Goal: Task Accomplishment & Management: Use online tool/utility

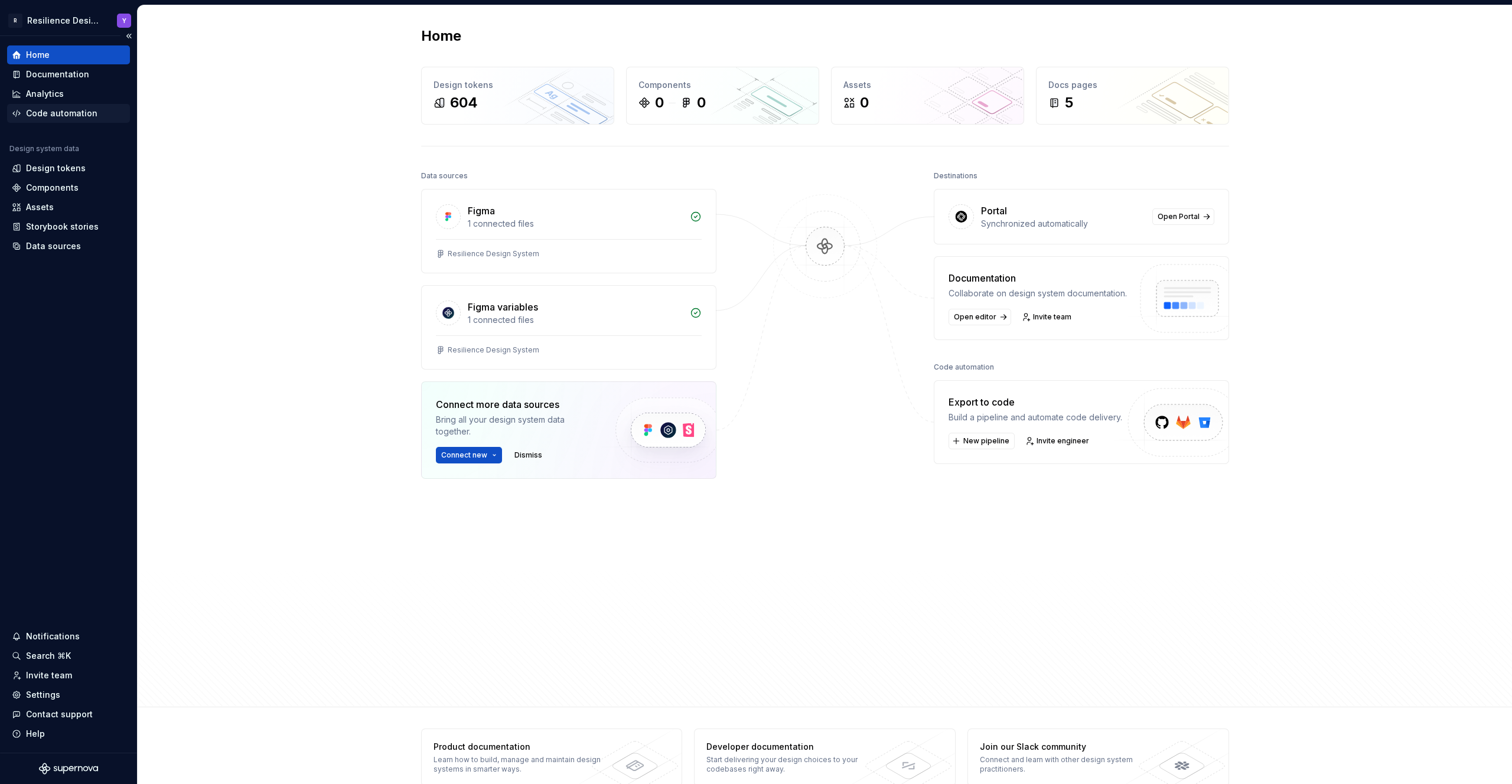
click at [75, 112] on div "Code automation" at bounding box center [62, 113] width 71 height 12
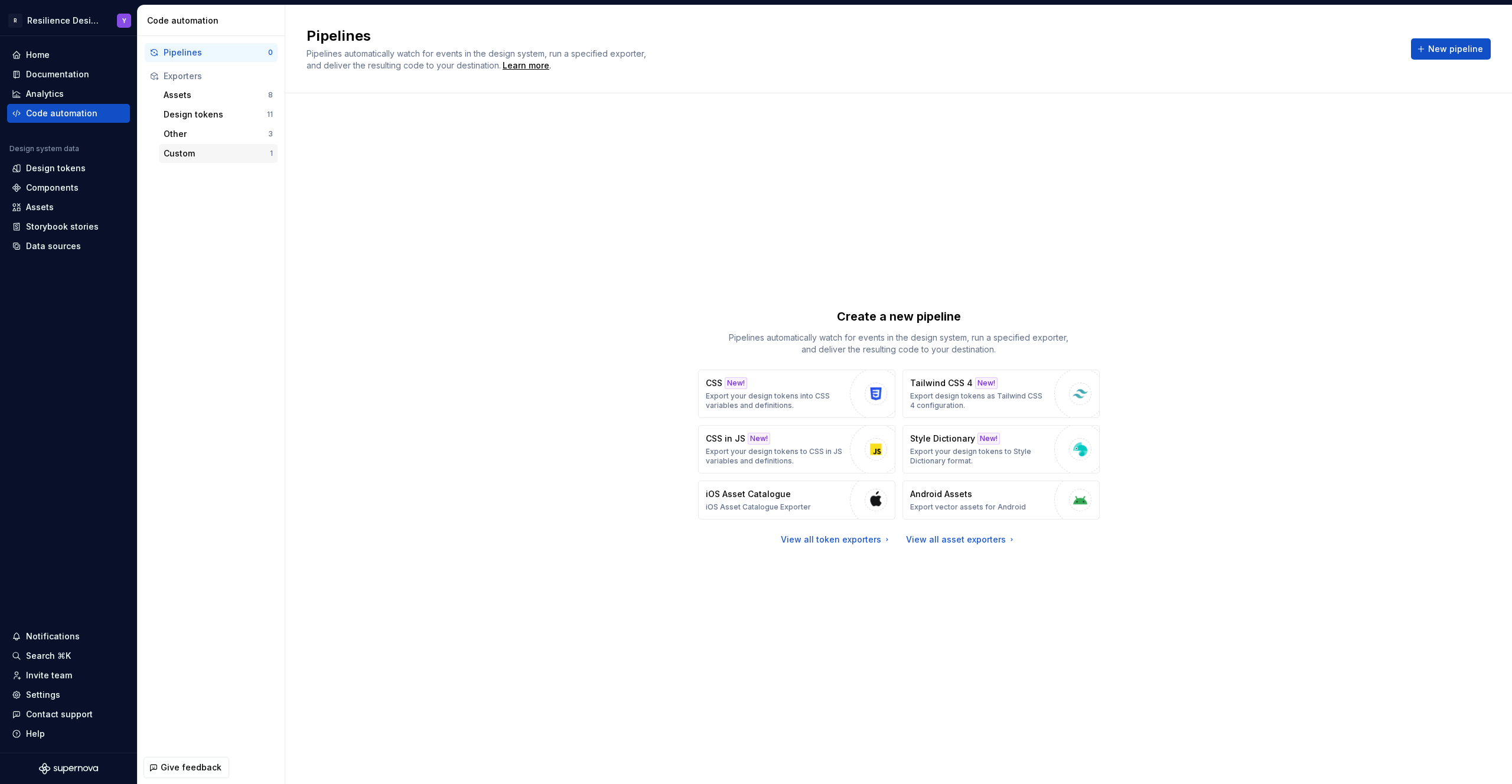
click at [186, 149] on div "Custom" at bounding box center [216, 153] width 106 height 12
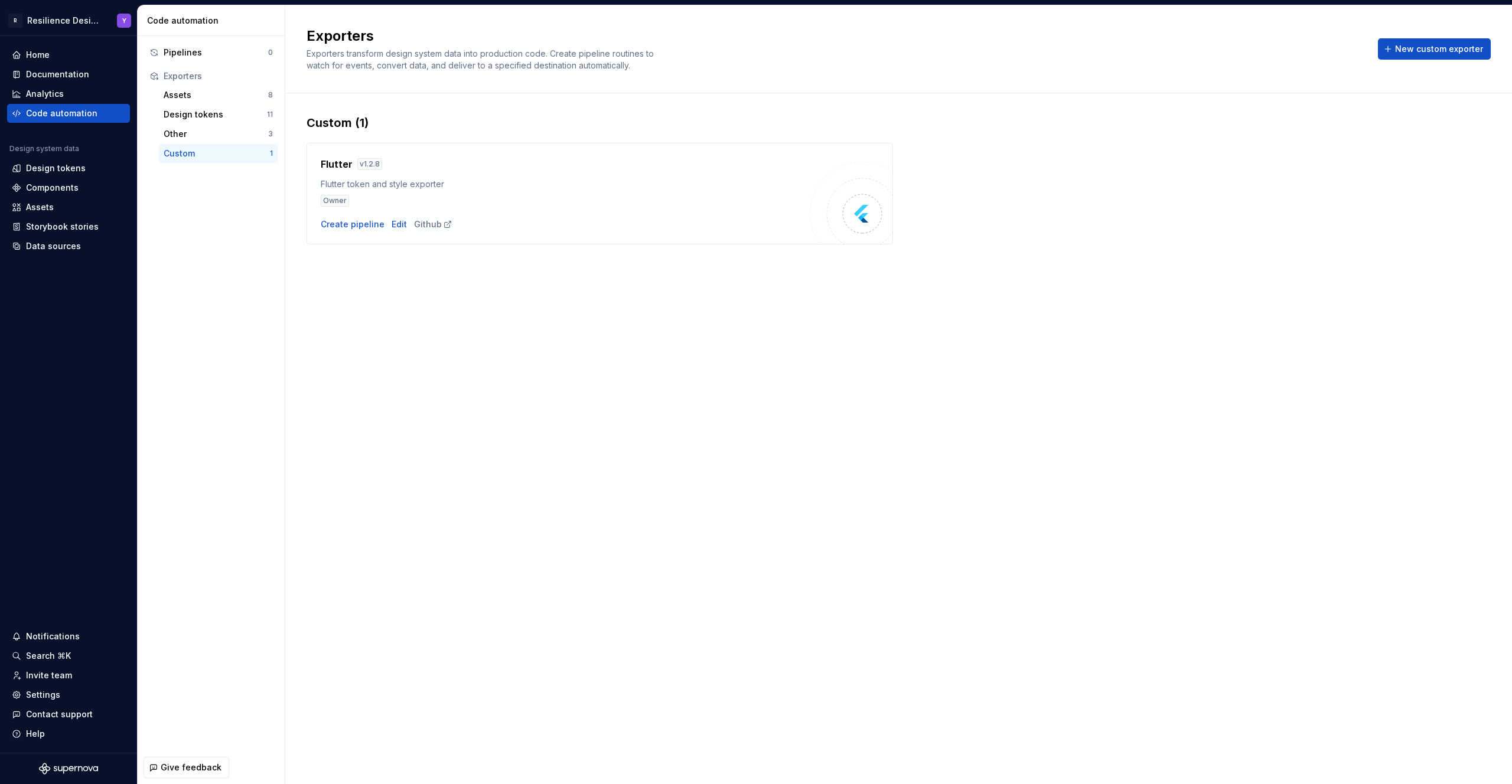
click at [465, 193] on div "Flutter v 1.2.8 Flutter token and style exporter Owner" at bounding box center [566, 181] width 489 height 49
click at [348, 224] on div "Create pipeline" at bounding box center [352, 224] width 64 height 12
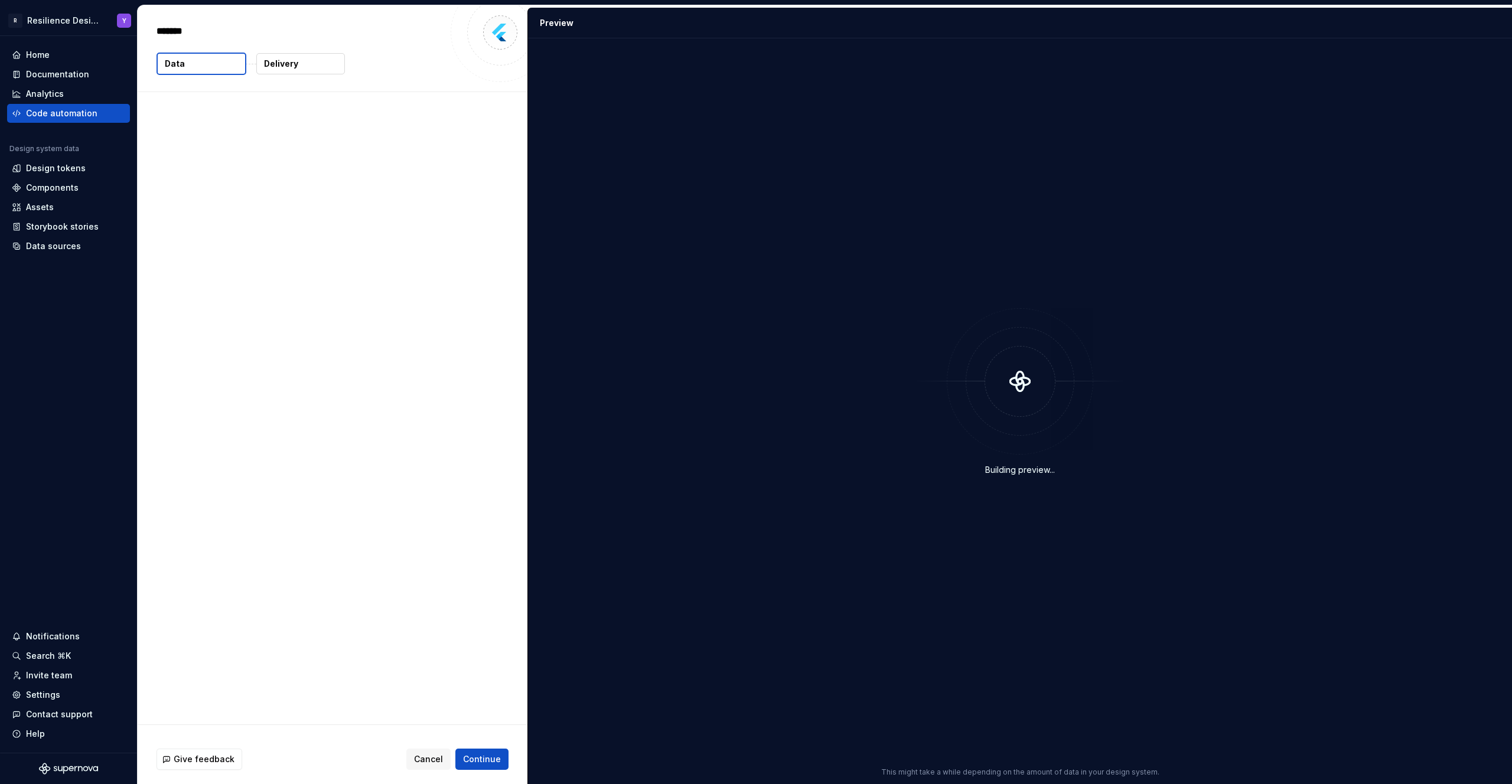
type textarea "*"
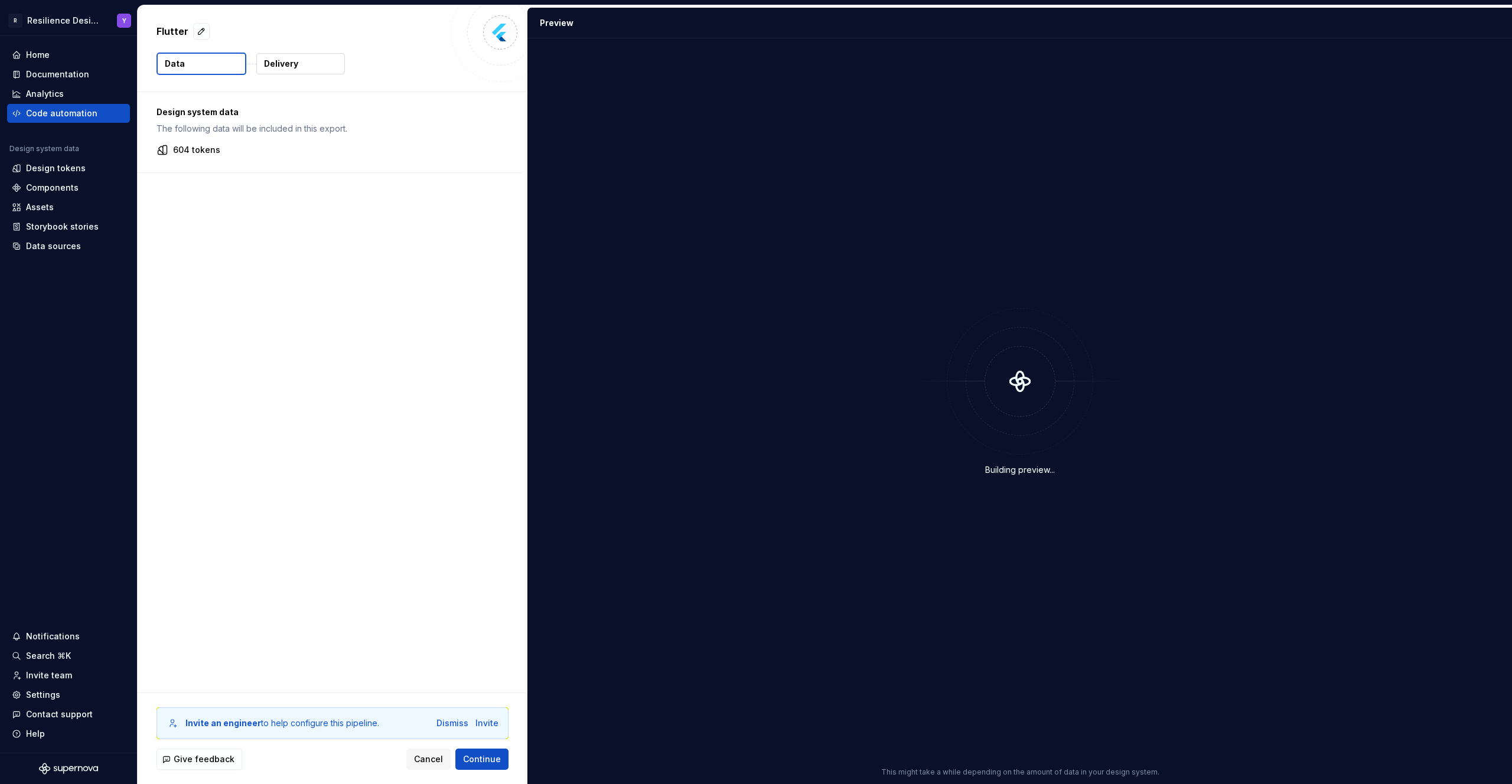
click at [225, 66] on button "Data" at bounding box center [201, 64] width 90 height 23
click at [325, 71] on button "Delivery" at bounding box center [300, 64] width 88 height 21
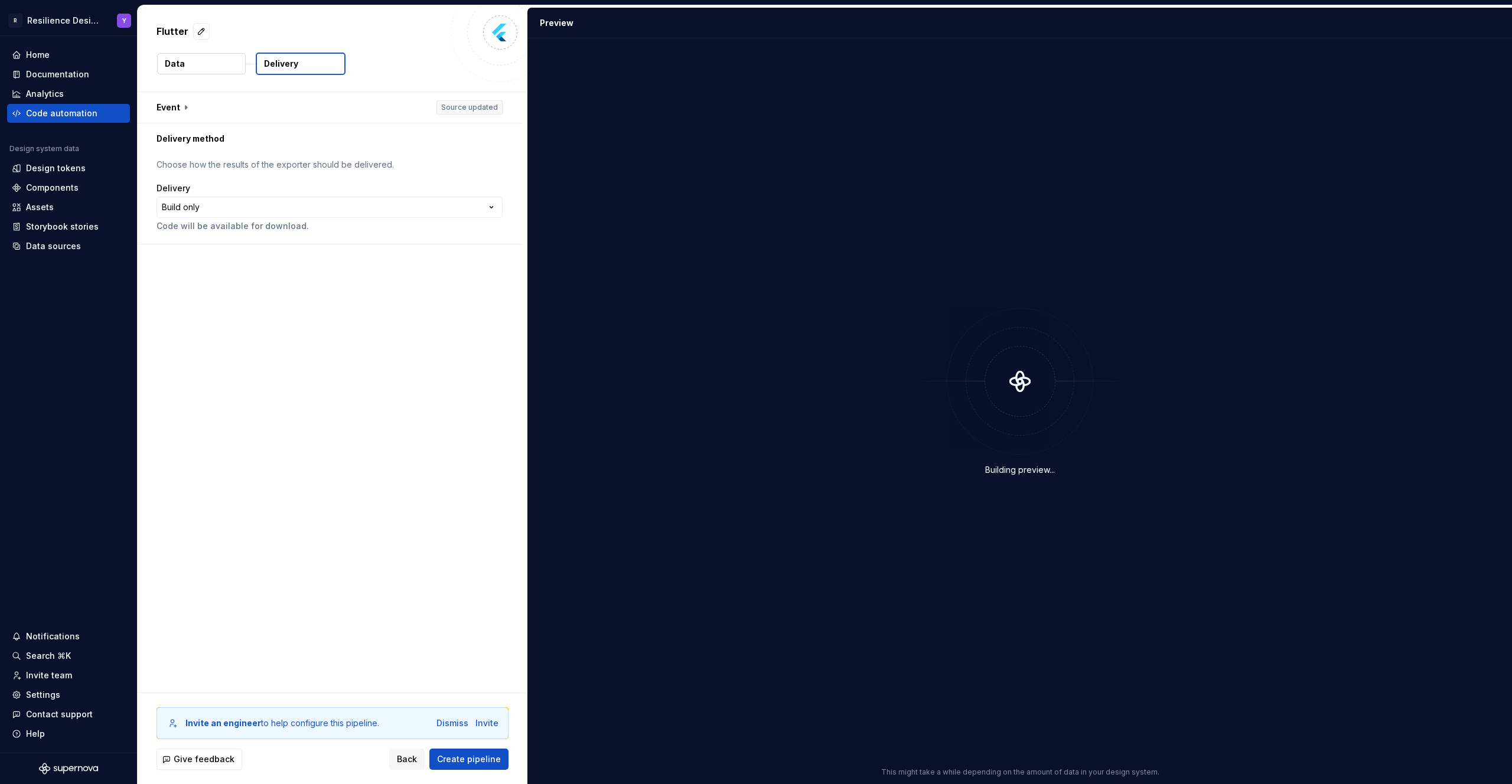
click at [217, 62] on button "Data" at bounding box center [201, 64] width 88 height 21
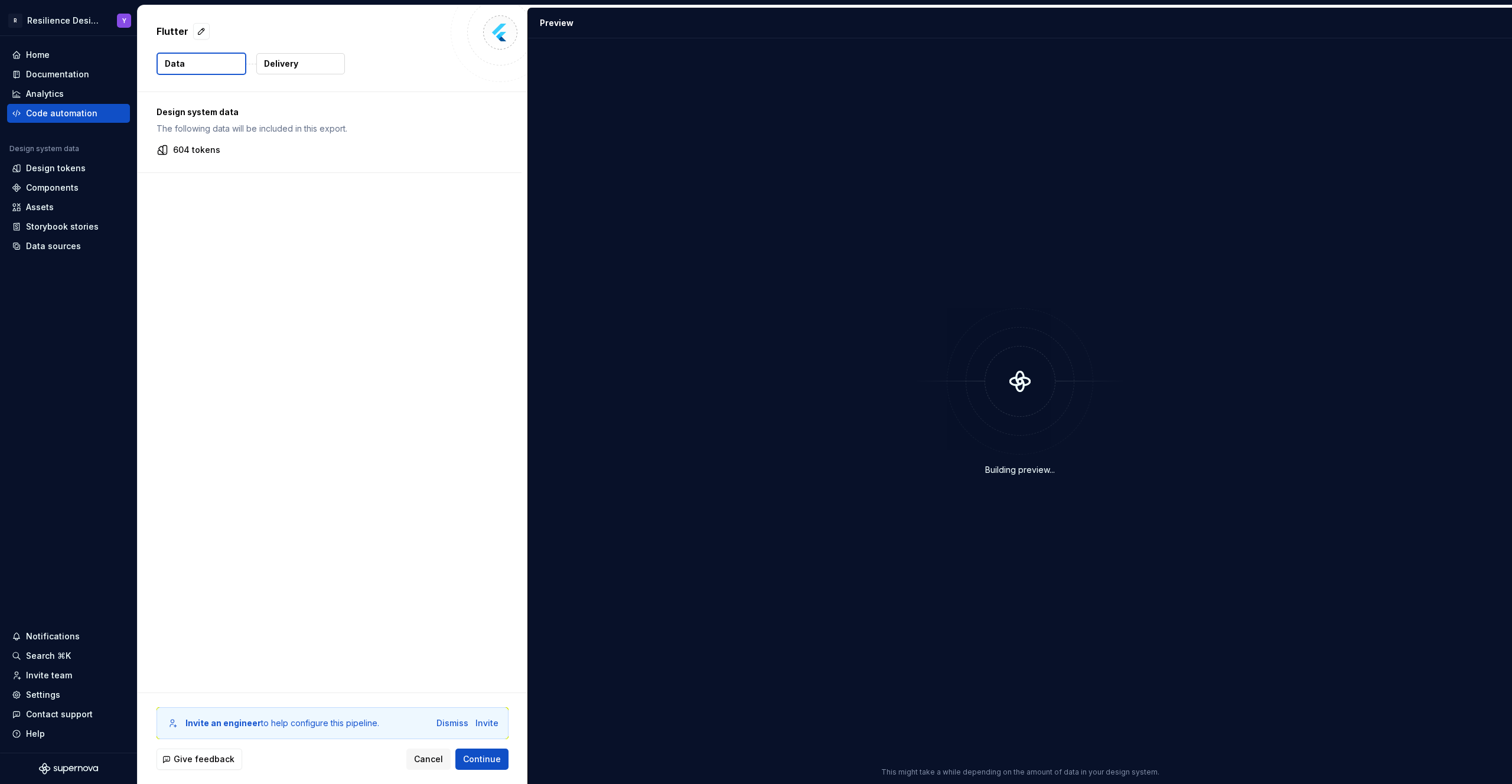
click at [225, 119] on div "Design system data The following data will be included in this export." at bounding box center [329, 120] width 346 height 28
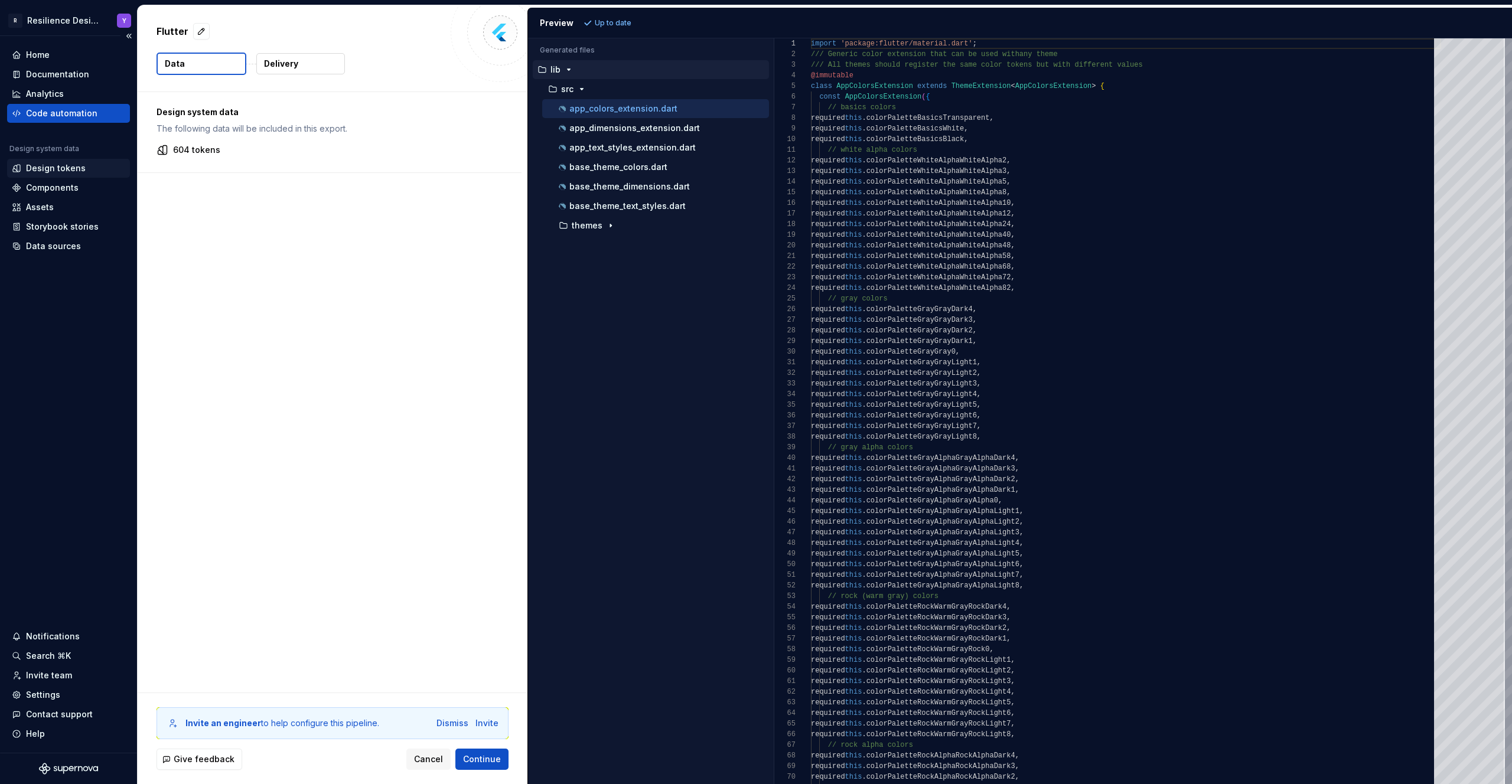
click at [67, 167] on div "Design tokens" at bounding box center [56, 168] width 60 height 12
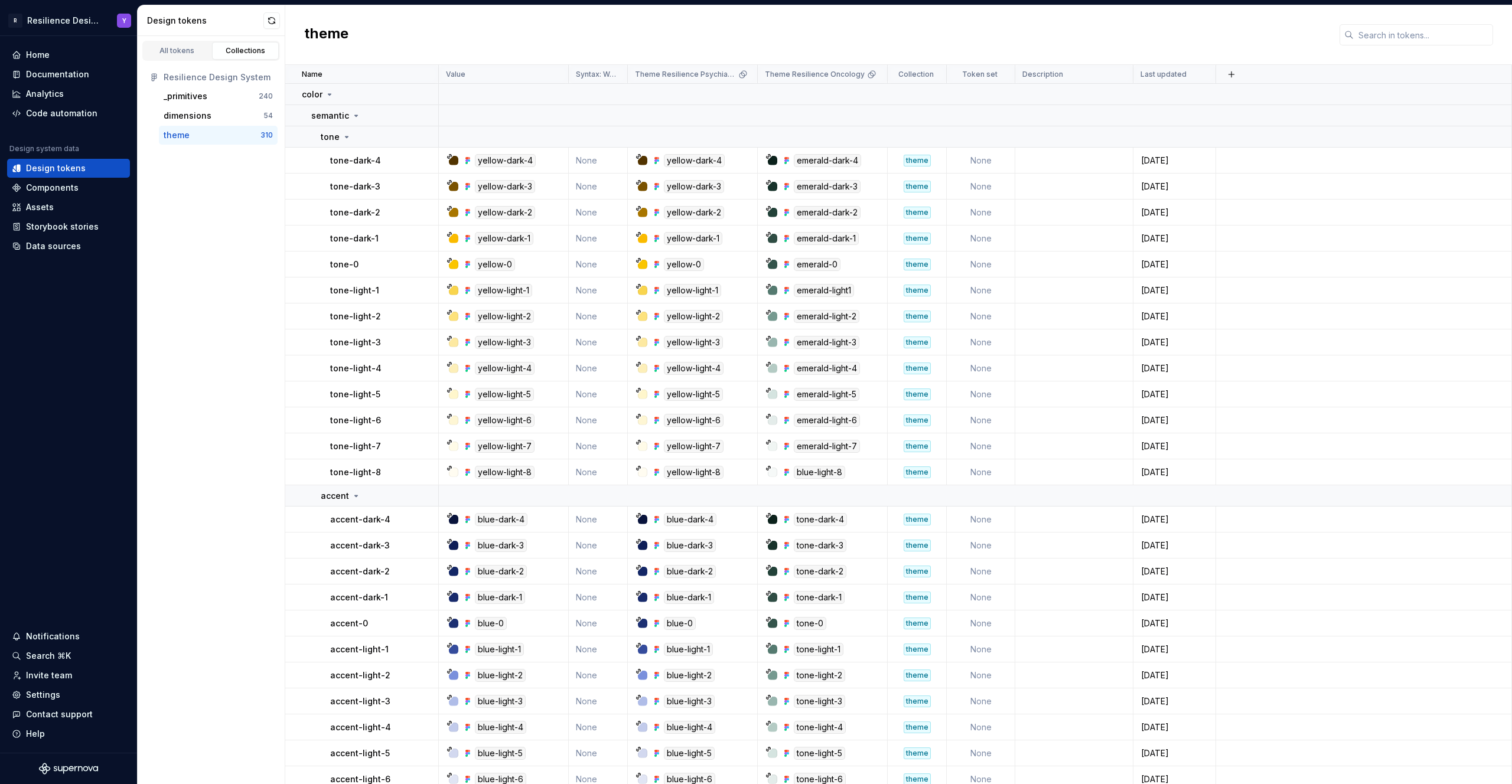
click at [190, 143] on div "theme 310" at bounding box center [218, 134] width 119 height 19
